Goal: Transaction & Acquisition: Purchase product/service

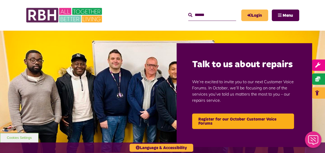
click at [255, 16] on link "Login" at bounding box center [254, 16] width 27 height 12
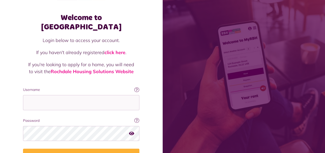
scroll to position [26, 0]
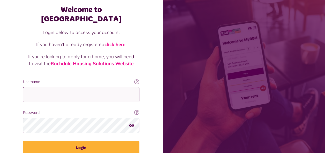
click at [84, 87] on input "Username" at bounding box center [81, 94] width 116 height 15
type input "**********"
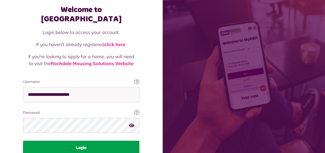
click at [75, 141] on button "Login" at bounding box center [81, 148] width 116 height 14
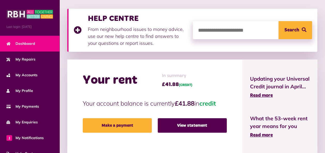
scroll to position [103, 0]
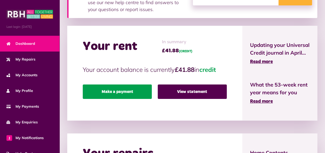
click at [130, 92] on link "Make a payment" at bounding box center [117, 92] width 69 height 14
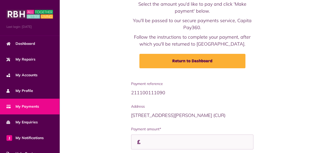
scroll to position [73, 0]
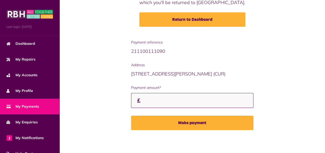
click at [145, 99] on input "Payment amount*" at bounding box center [192, 100] width 122 height 15
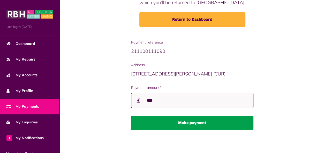
type input "***"
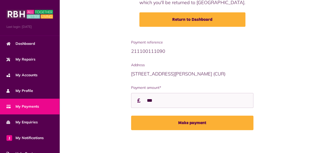
click at [172, 122] on button "Make payment" at bounding box center [192, 123] width 122 height 14
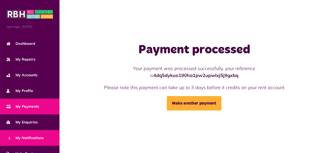
click at [25, 137] on span "1 My Notifications" at bounding box center [24, 138] width 37 height 5
click at [40, 136] on span "1 My Notifications" at bounding box center [24, 138] width 37 height 5
